Goal: Information Seeking & Learning: Learn about a topic

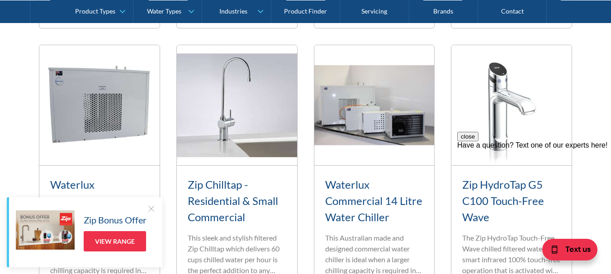
scroll to position [995, 0]
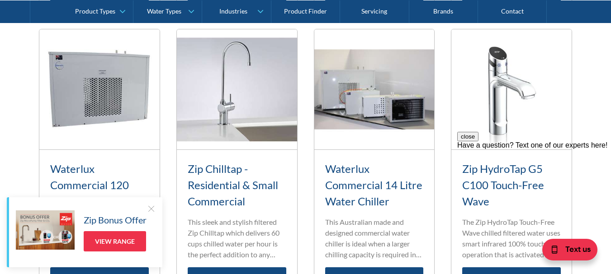
click at [225, 113] on img at bounding box center [237, 89] width 120 height 120
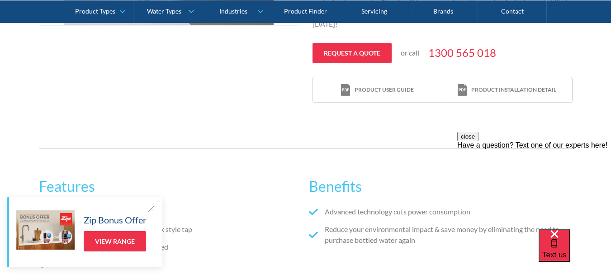
scroll to position [362, 0]
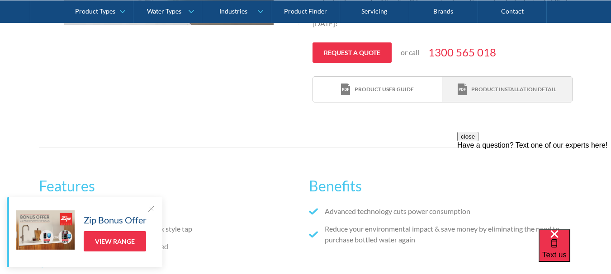
click at [511, 89] on div "Product installation detail" at bounding box center [513, 89] width 85 height 8
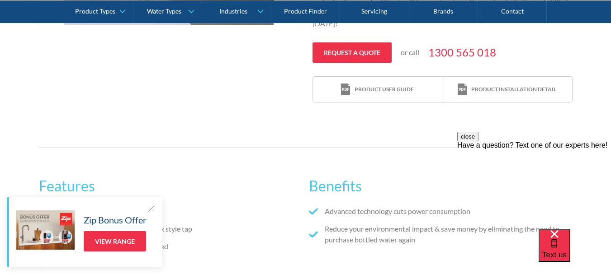
scroll to position [316, 0]
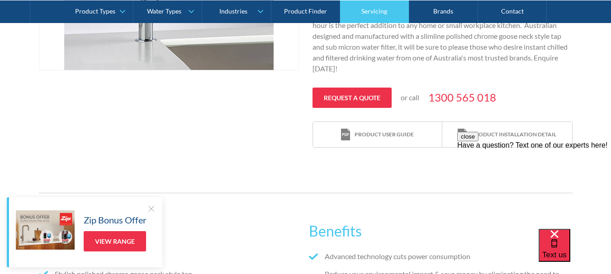
click at [374, 10] on link "Servicing" at bounding box center [374, 11] width 69 height 23
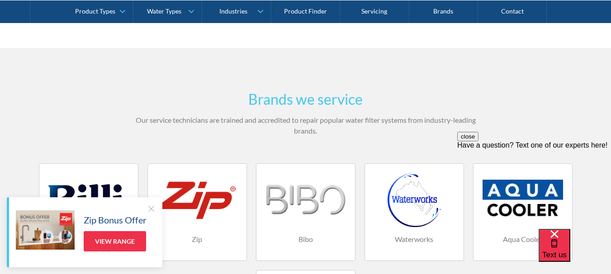
scroll to position [497, 0]
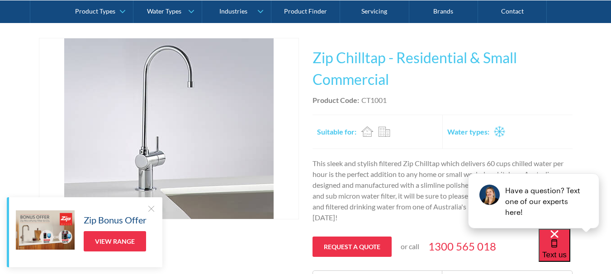
scroll to position [181, 0]
